Goal: Task Accomplishment & Management: Complete application form

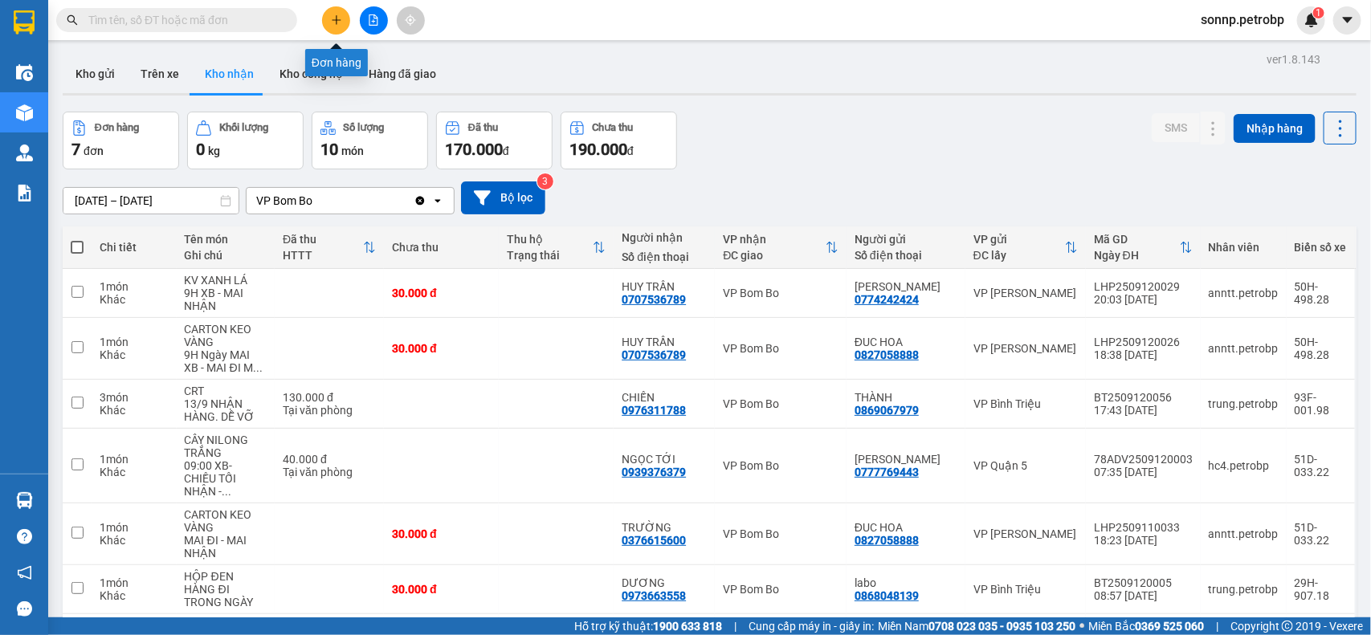
click at [336, 26] on button at bounding box center [336, 20] width 28 height 28
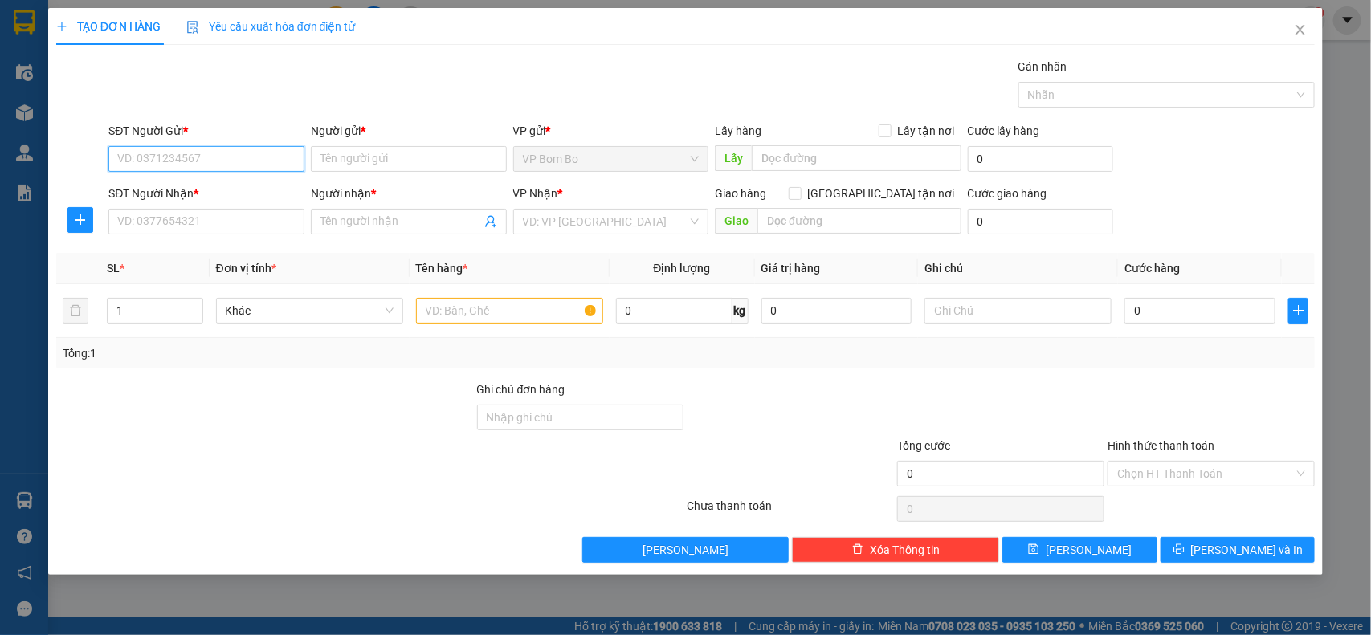
click at [213, 153] on input "SĐT Người Gửi *" at bounding box center [206, 159] width 196 height 26
type input "0369563040"
click at [214, 189] on div "0369563040 - A TUẤN" at bounding box center [206, 192] width 177 height 18
type input "A TUẤN"
type input "0974117231"
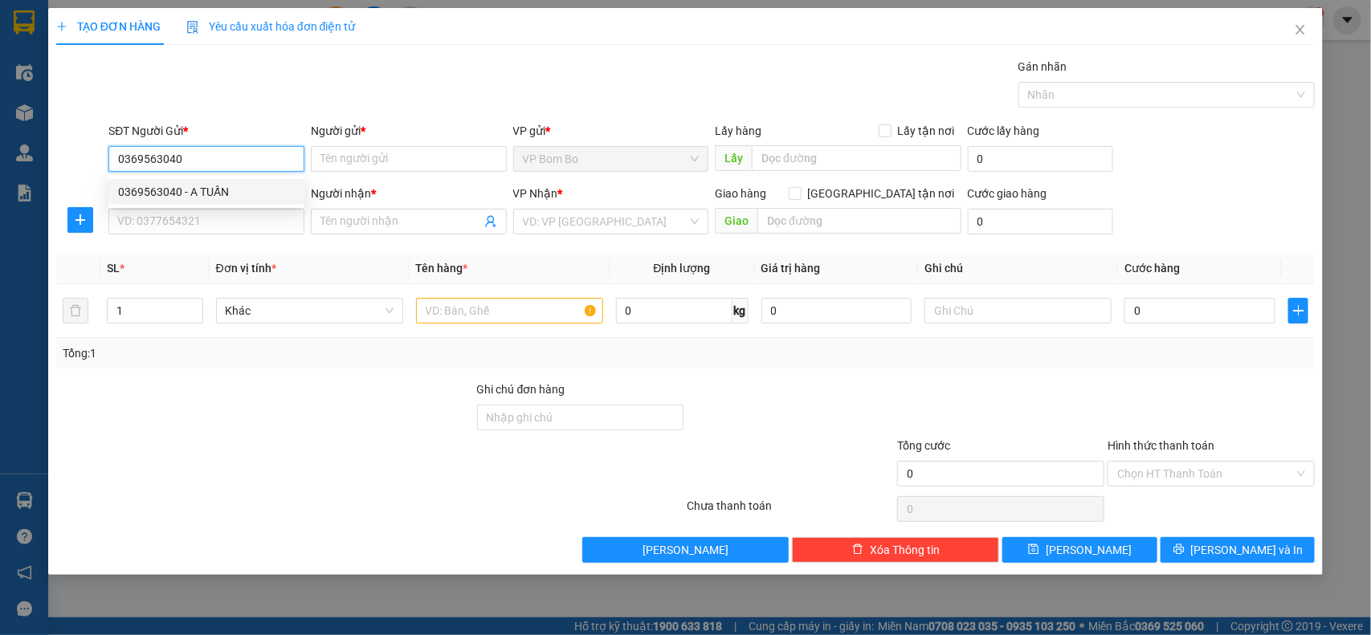
type input "THẠCH"
type input "30.000"
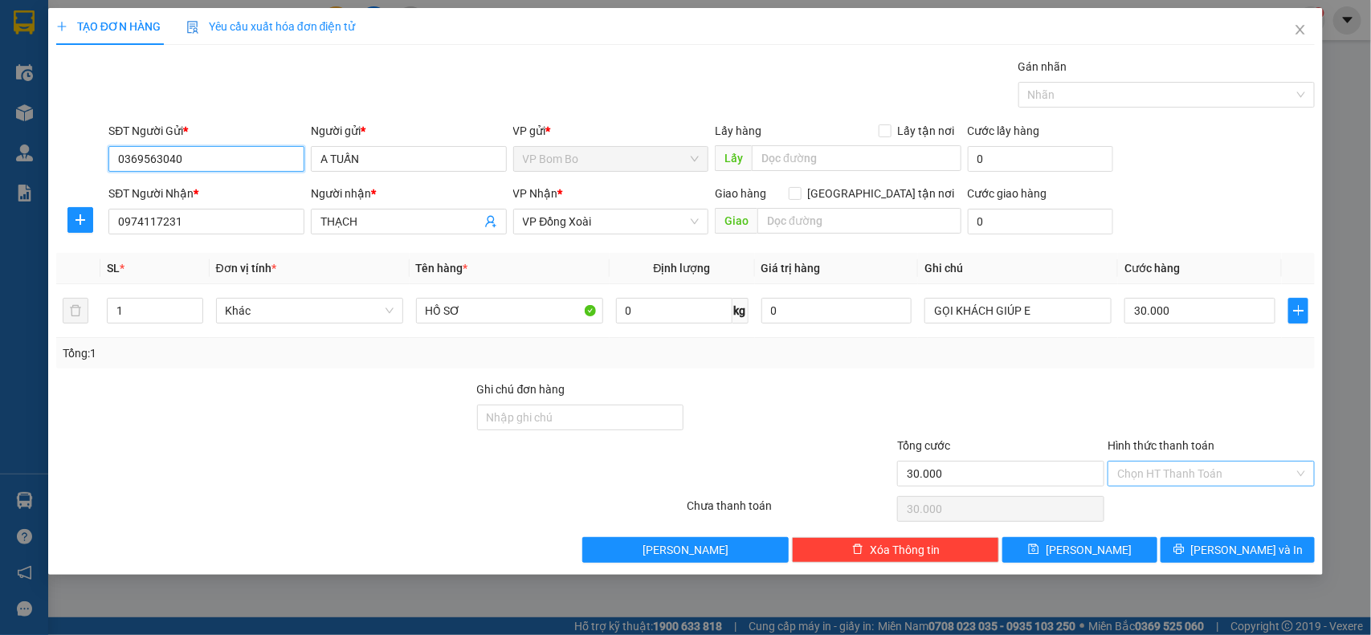
type input "0369563040"
click at [1156, 480] on input "Hình thức thanh toán" at bounding box center [1205, 474] width 177 height 24
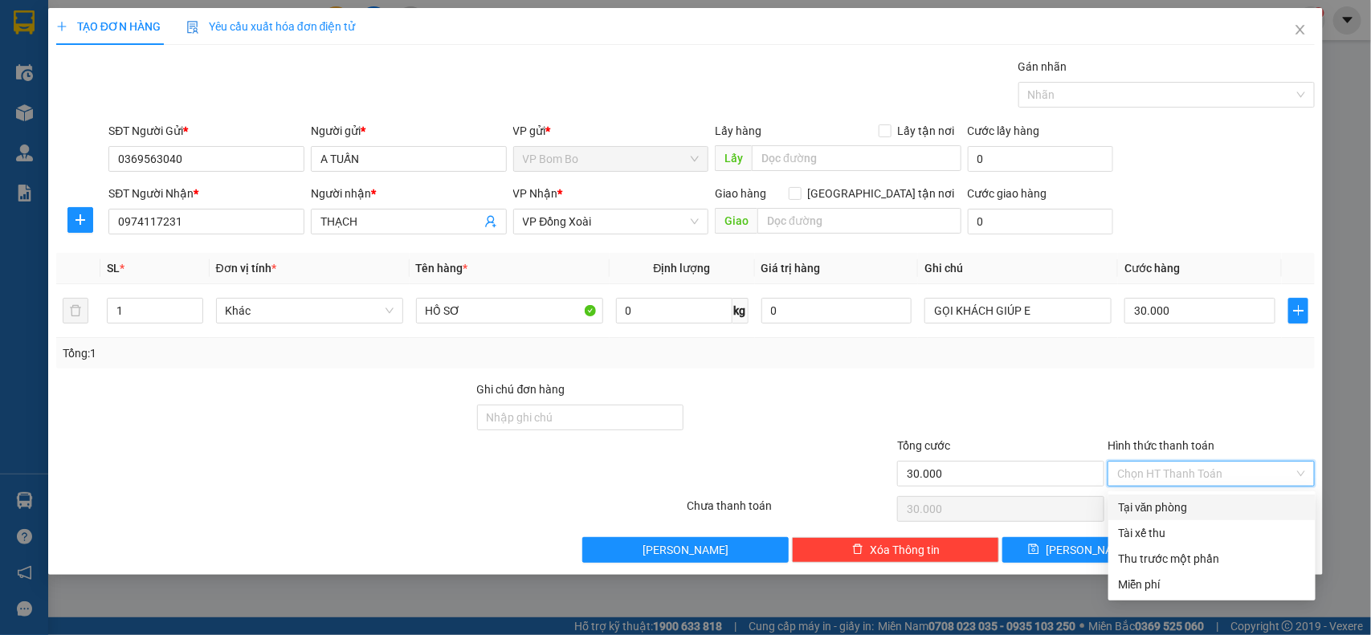
click at [1149, 510] on div "Tại văn phòng" at bounding box center [1212, 508] width 188 height 18
type input "0"
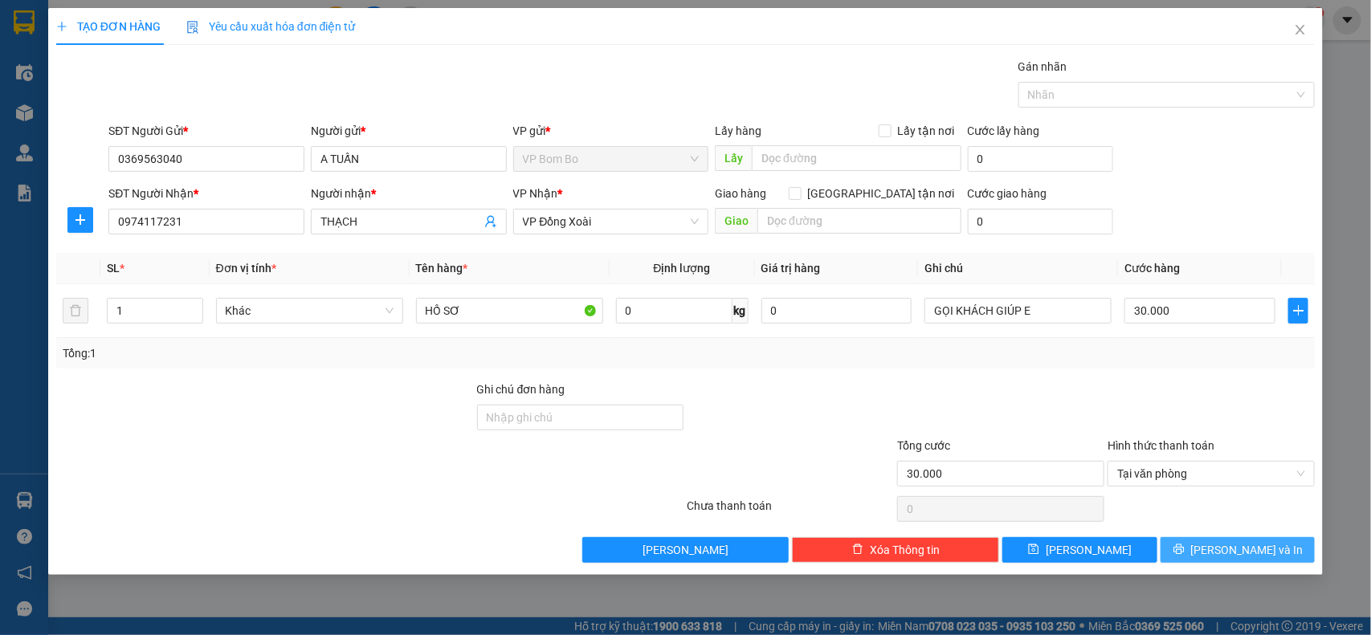
click at [1225, 552] on span "[PERSON_NAME] và In" at bounding box center [1247, 550] width 112 height 18
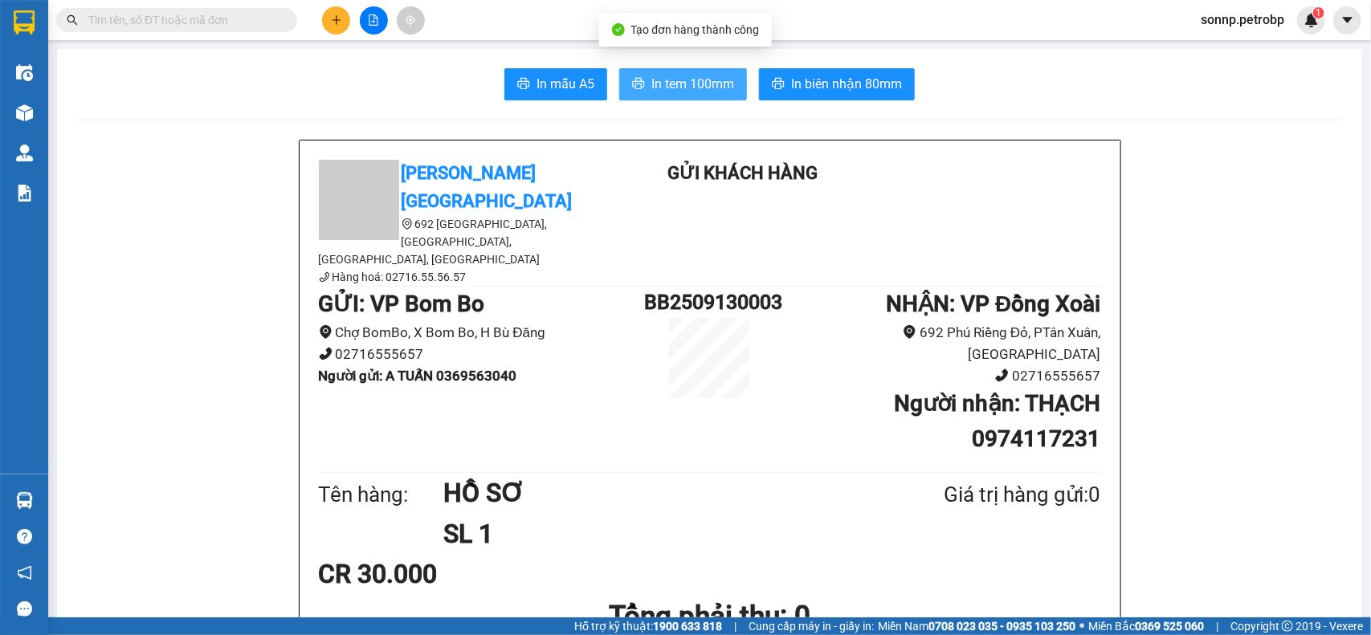
click at [707, 84] on span "In tem 100mm" at bounding box center [692, 84] width 83 height 20
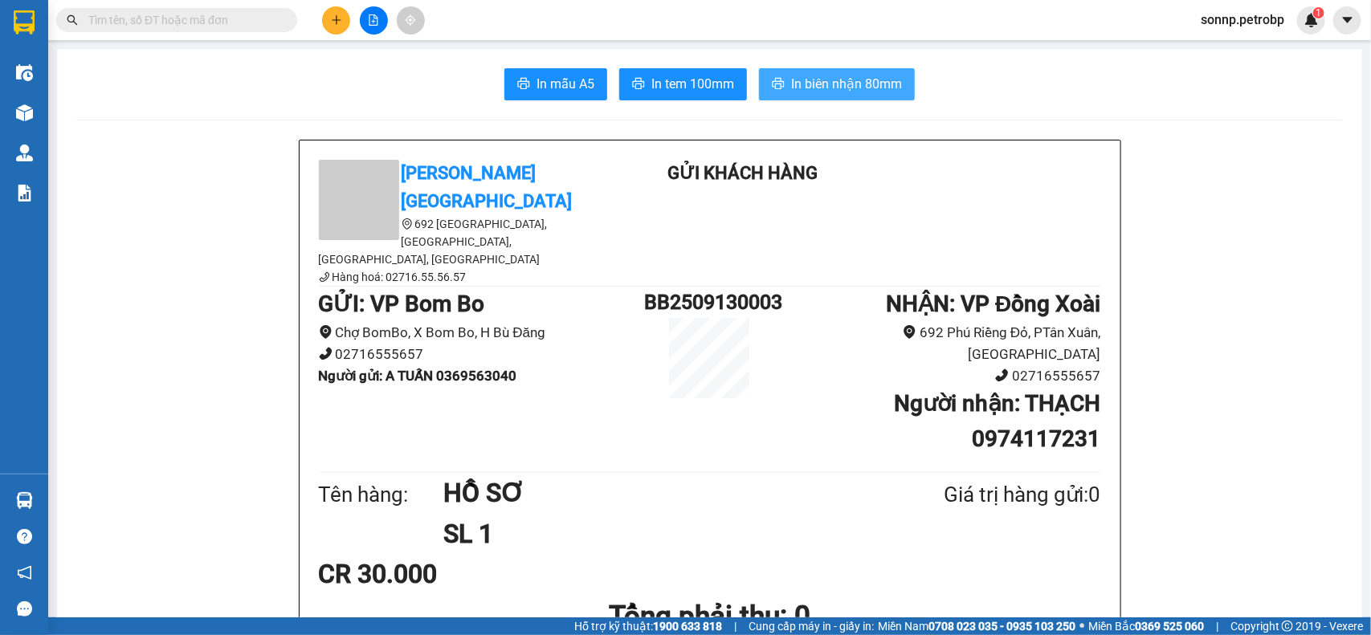
click at [873, 93] on span "In biên nhận 80mm" at bounding box center [846, 84] width 111 height 20
click at [680, 81] on span "In tem 100mm" at bounding box center [692, 84] width 83 height 20
